Goal: Task Accomplishment & Management: Manage account settings

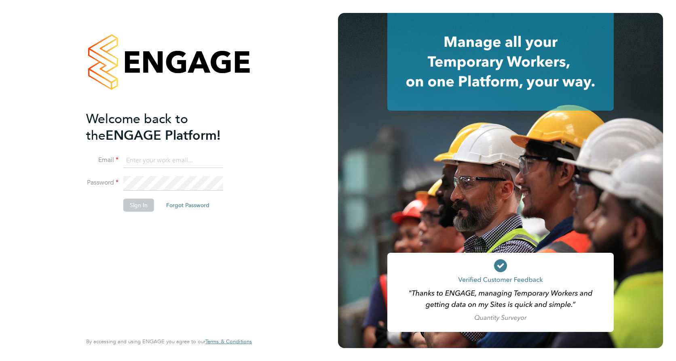
click at [168, 163] on input at bounding box center [173, 161] width 100 height 15
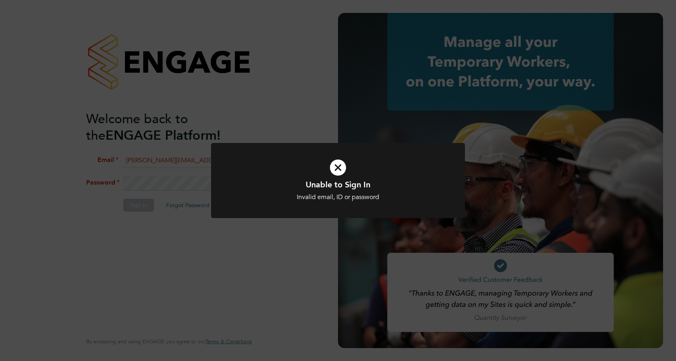
click at [169, 181] on div "Unable to Sign In Invalid email, ID or password Cancel Okay" at bounding box center [338, 180] width 676 height 361
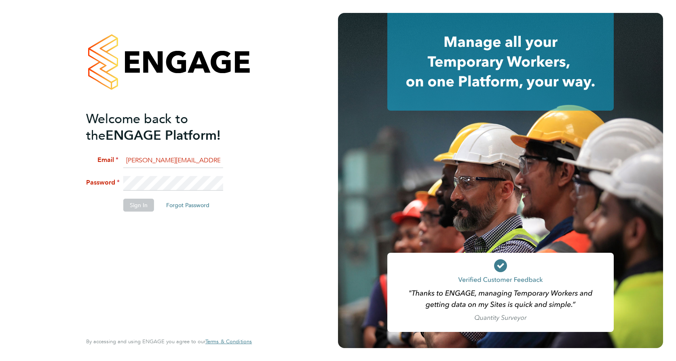
click at [213, 158] on input "helen.smith@vistrypartnerships.co.uk" at bounding box center [173, 161] width 100 height 15
type input "helen.smith@vistry.co.uk"
click at [142, 206] on button "Sign In" at bounding box center [138, 205] width 31 height 13
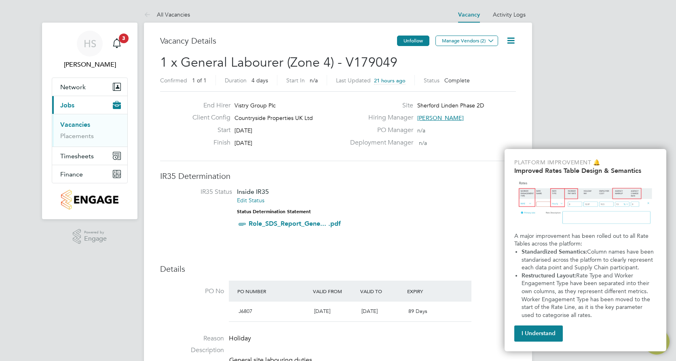
click at [415, 41] on button "Unfollow" at bounding box center [413, 41] width 32 height 11
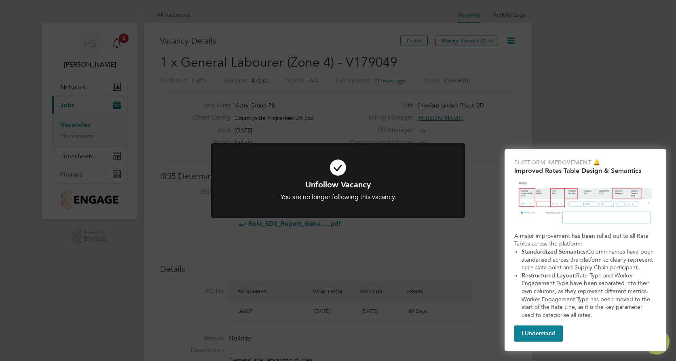
click at [541, 335] on button "I Understand" at bounding box center [538, 334] width 49 height 16
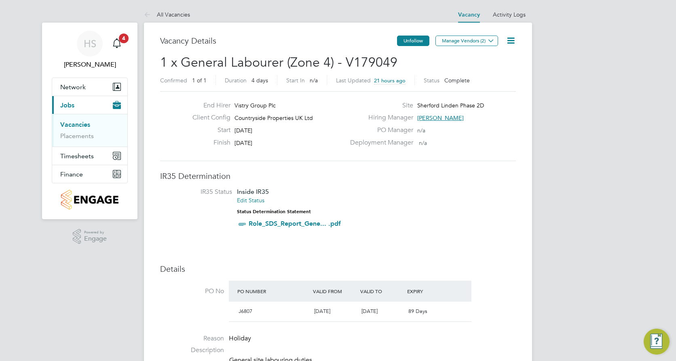
click at [408, 37] on button "Unfollow" at bounding box center [413, 41] width 32 height 11
click at [115, 41] on icon "Main navigation" at bounding box center [117, 43] width 10 height 10
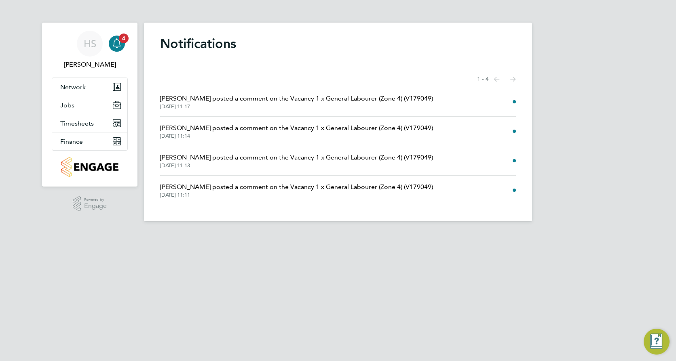
drag, startPoint x: 124, startPoint y: 41, endPoint x: 598, endPoint y: 47, distance: 473.5
click at [598, 47] on div "HS Helen Smith Notifications 4 Applications: Network Team Members Sites Workers…" at bounding box center [338, 117] width 676 height 235
